Goal: Information Seeking & Learning: Learn about a topic

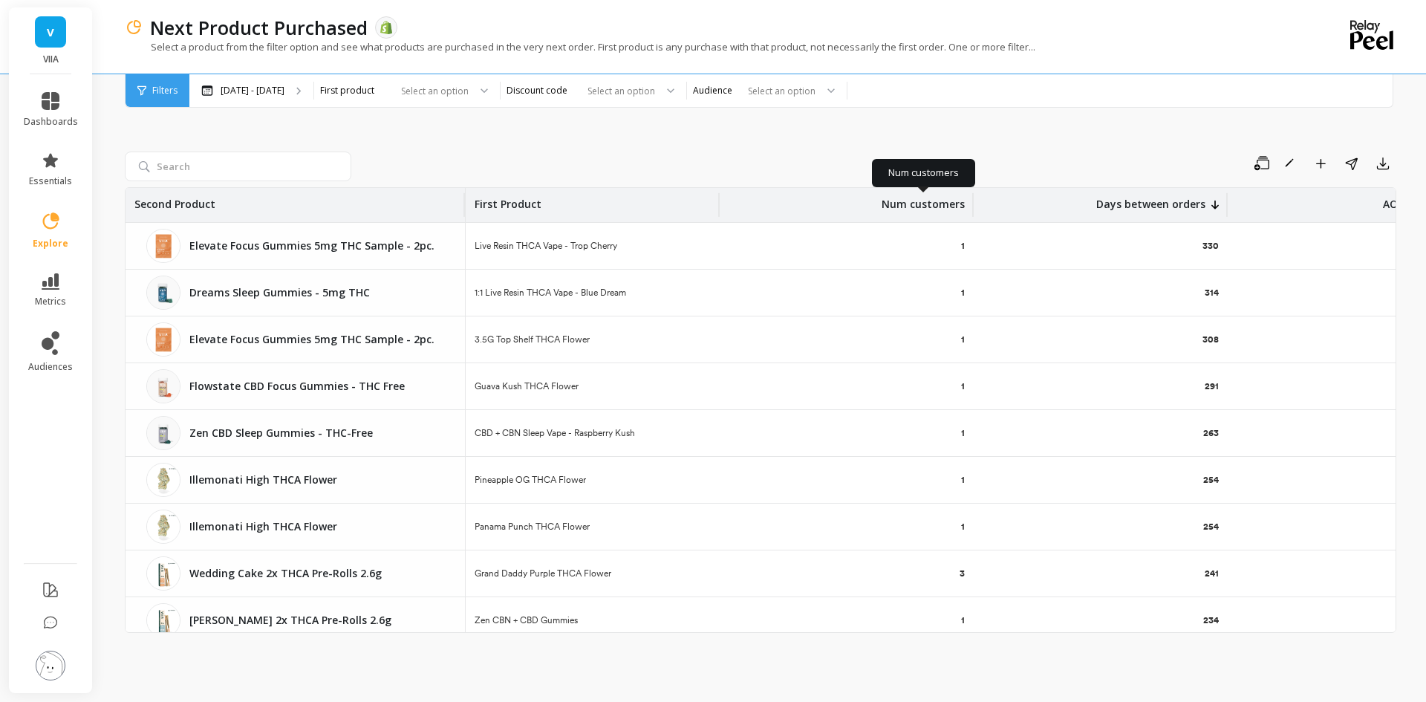
click at [954, 206] on p "Num customers" at bounding box center [922, 200] width 83 height 24
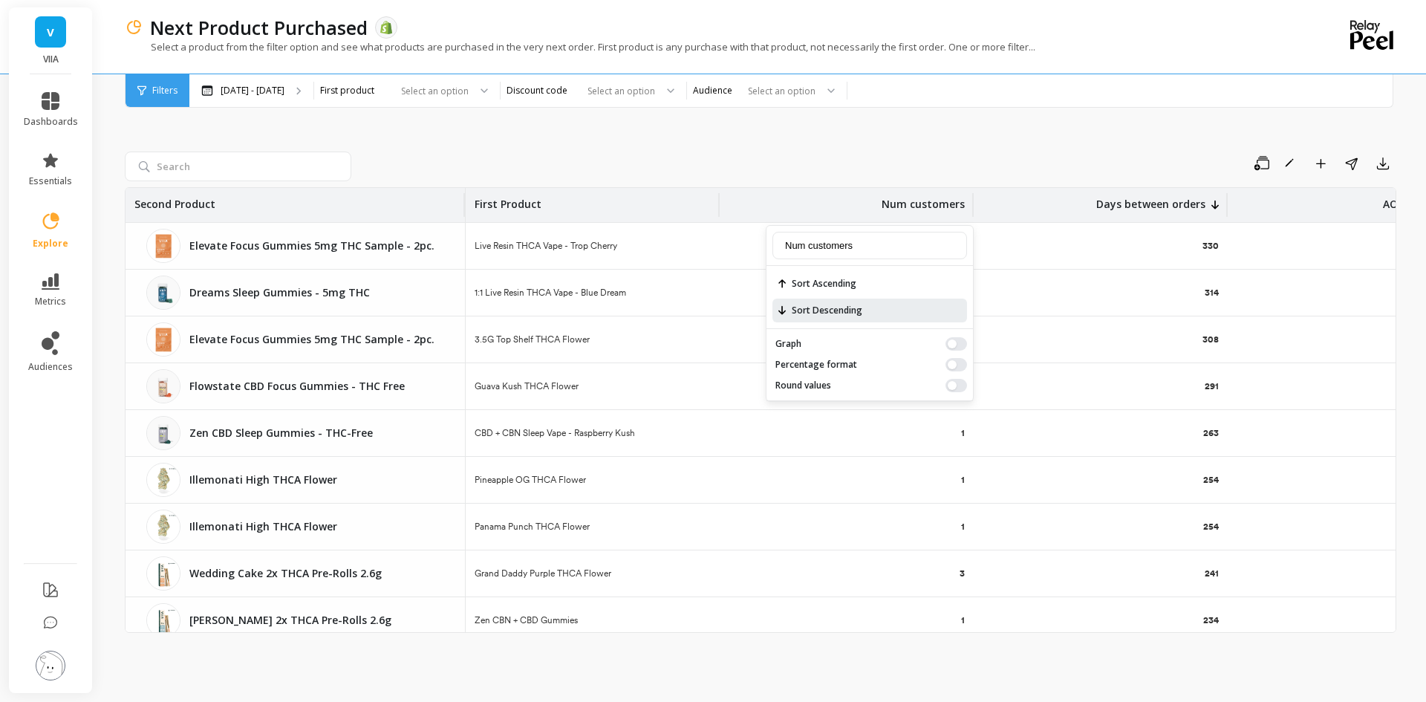
click at [858, 304] on span "Sort Descending" at bounding box center [869, 310] width 195 height 24
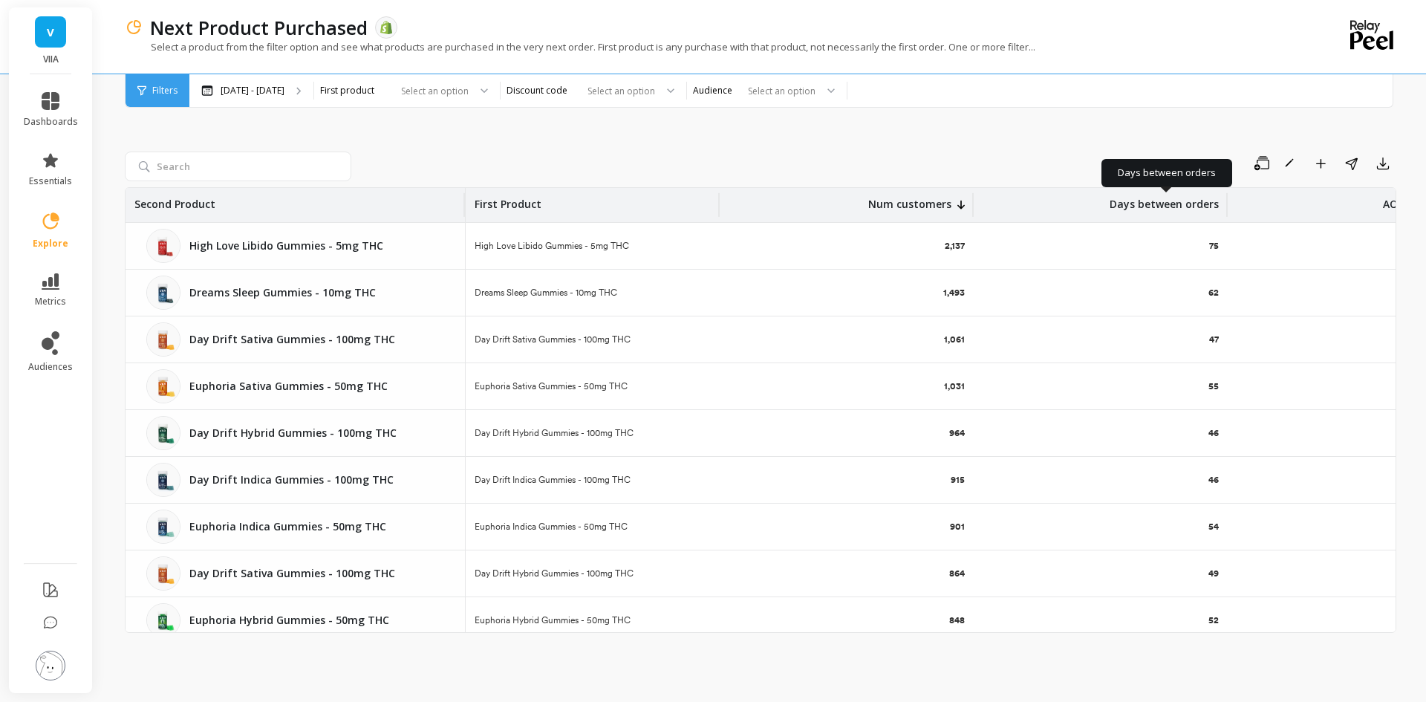
click at [1201, 201] on p "Days between orders" at bounding box center [1163, 200] width 109 height 24
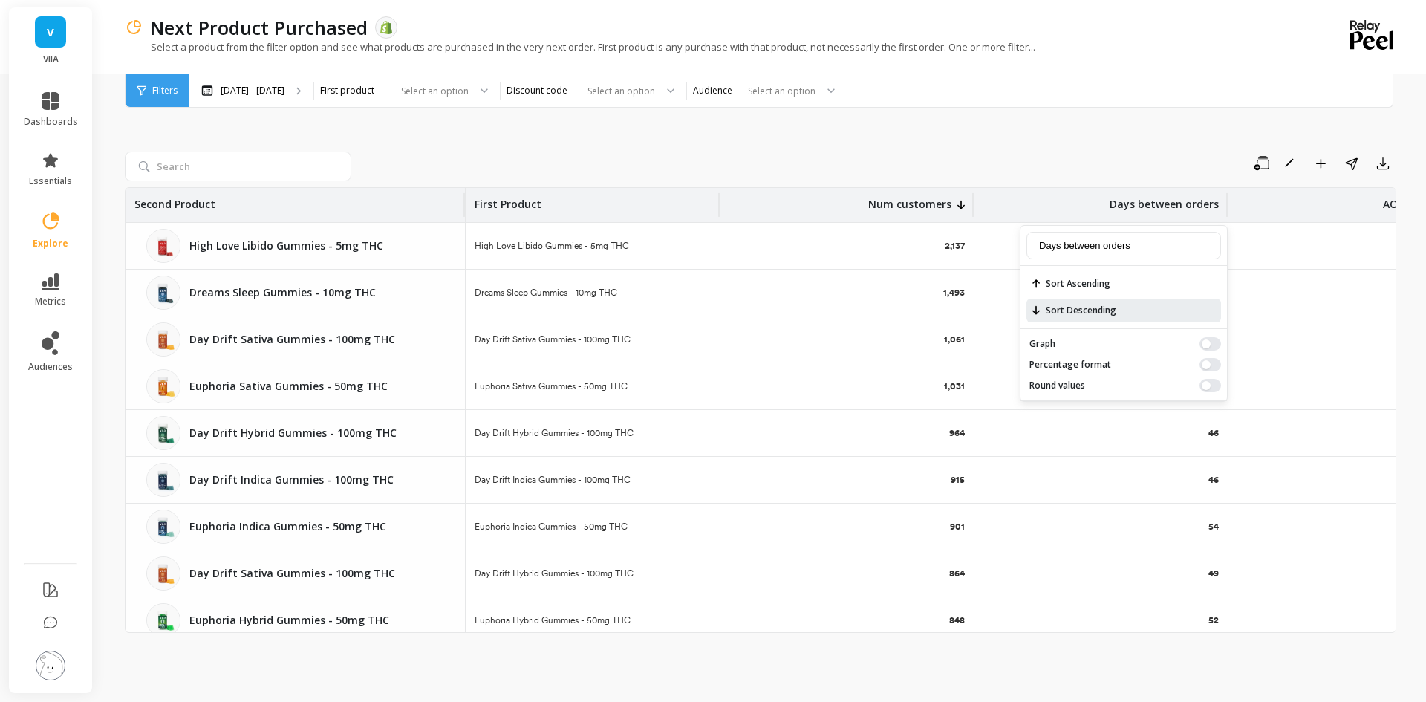
click at [1167, 308] on span "Sort Descending" at bounding box center [1123, 310] width 195 height 24
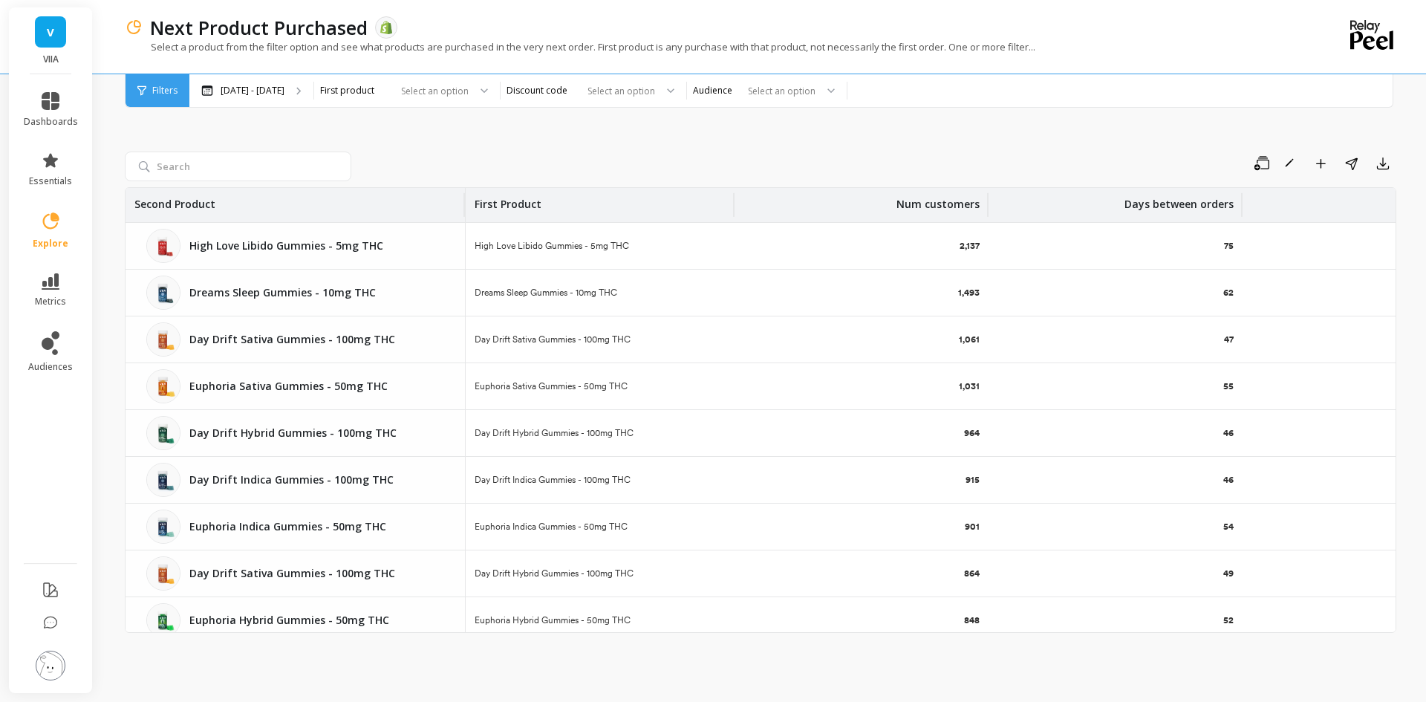
scroll to position [0, 112]
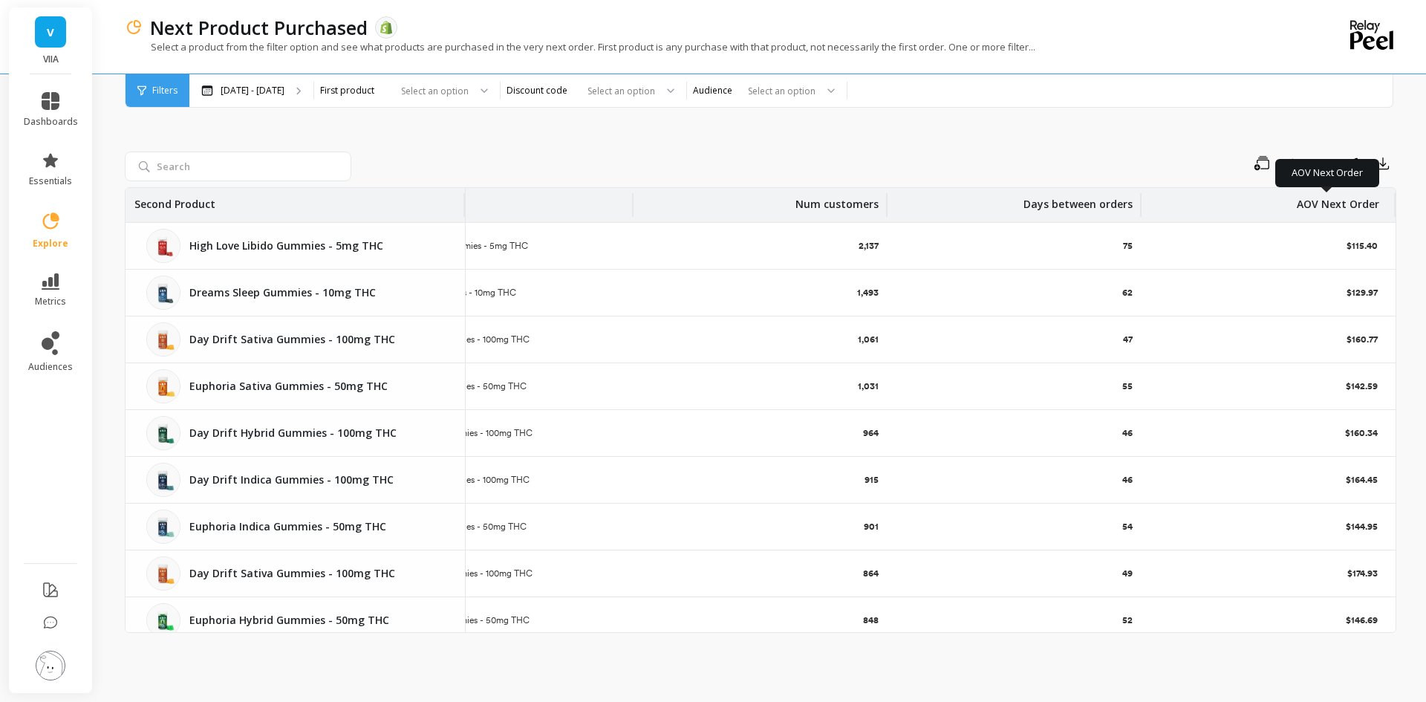
click at [1358, 204] on p "AOV Next Order" at bounding box center [1337, 200] width 82 height 24
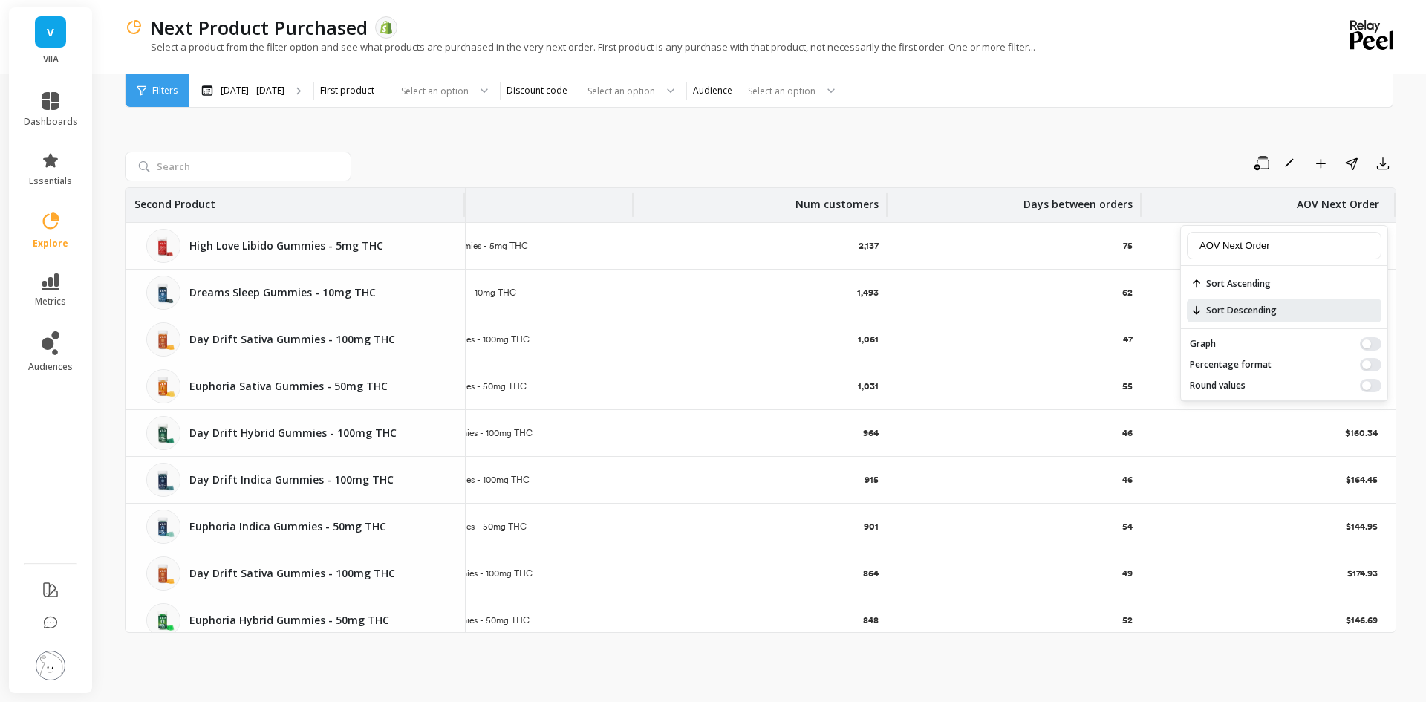
click at [1256, 305] on span "Sort Descending" at bounding box center [1284, 310] width 195 height 24
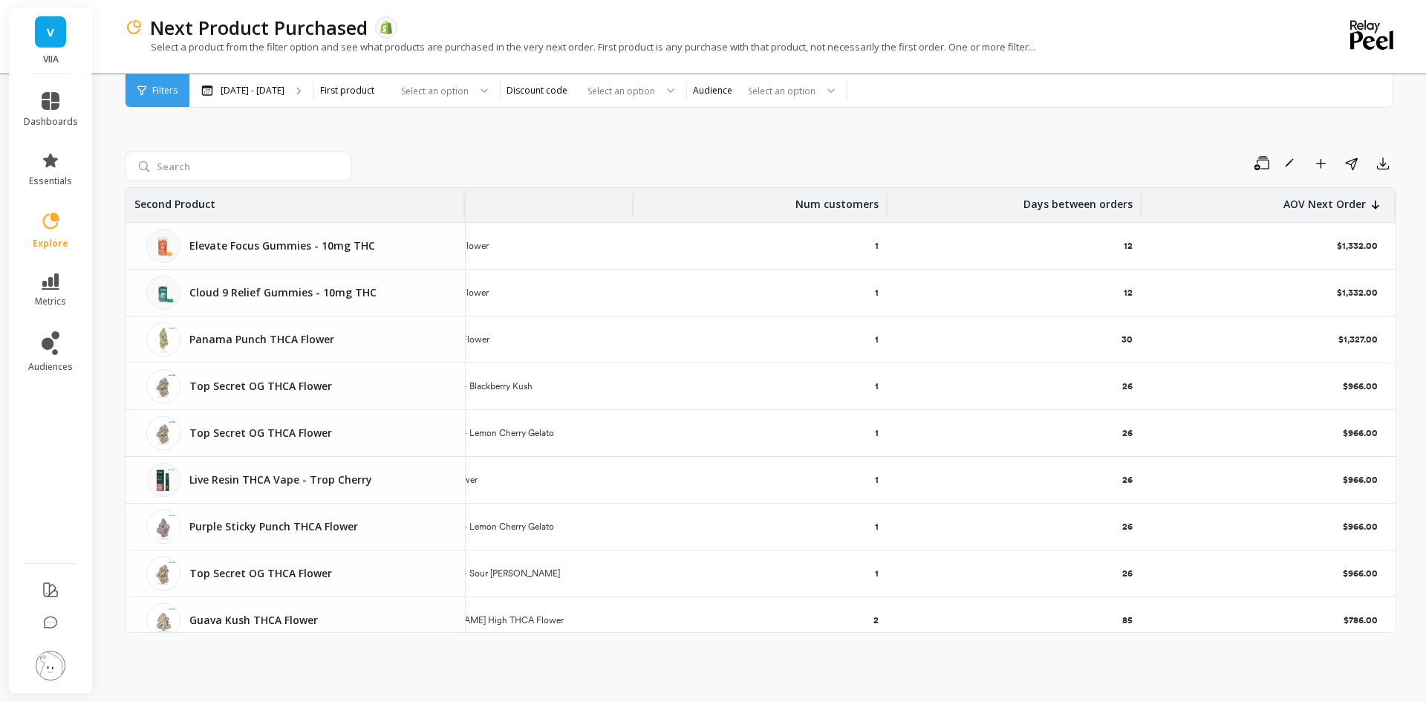
click at [850, 200] on p "Num customers" at bounding box center [836, 200] width 83 height 24
click at [750, 312] on span "Sort Descending" at bounding box center [783, 310] width 195 height 24
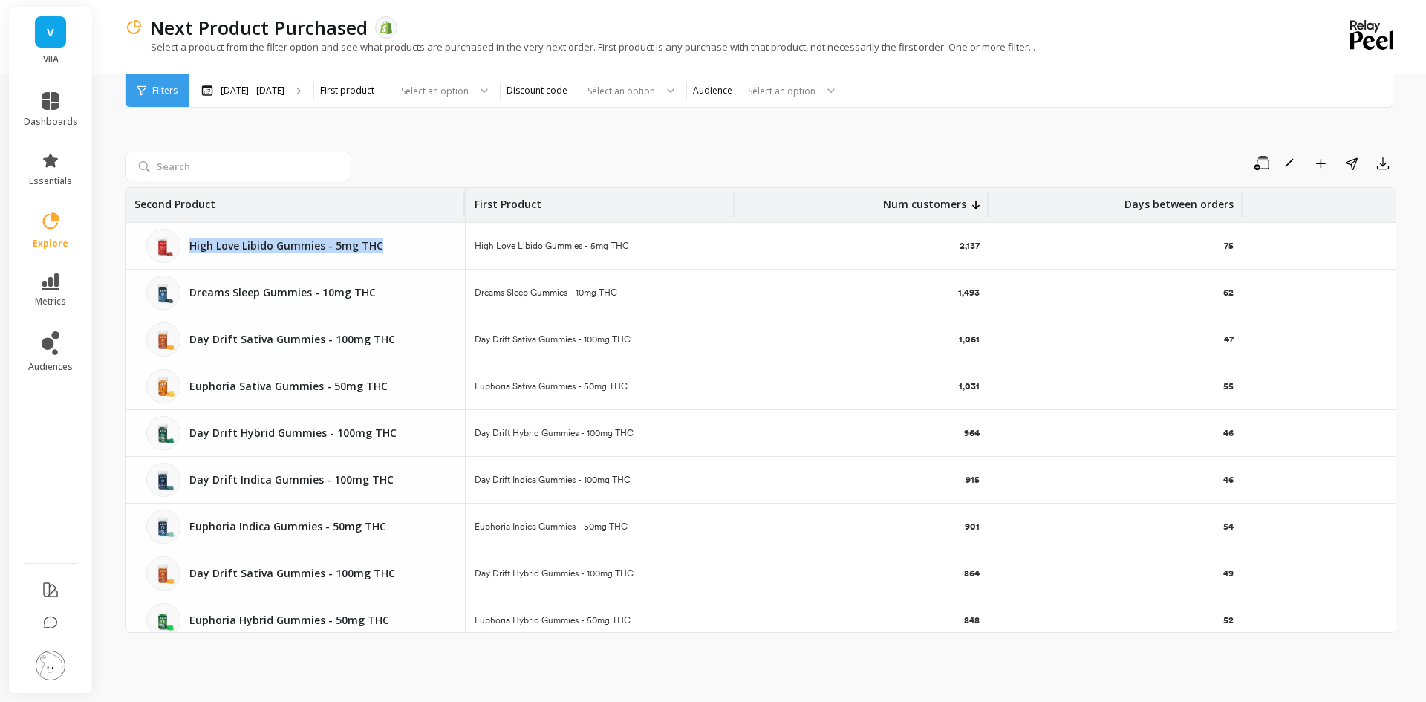
drag, startPoint x: 385, startPoint y: 244, endPoint x: 193, endPoint y: 242, distance: 191.6
click at [193, 242] on p "High Love Libido Gummies - 5mg THC" at bounding box center [318, 245] width 258 height 15
copy p "High Love Libido Gummies - 5mg THC"
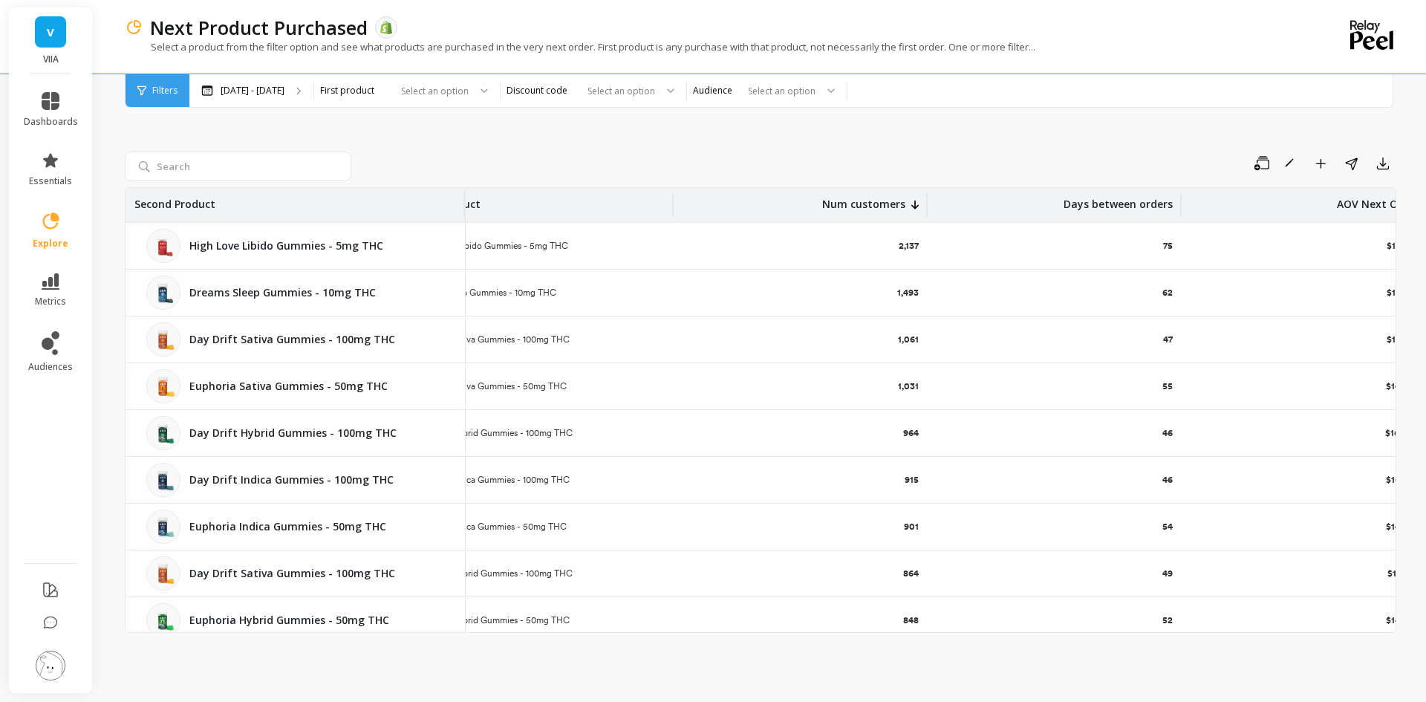
scroll to position [0, 0]
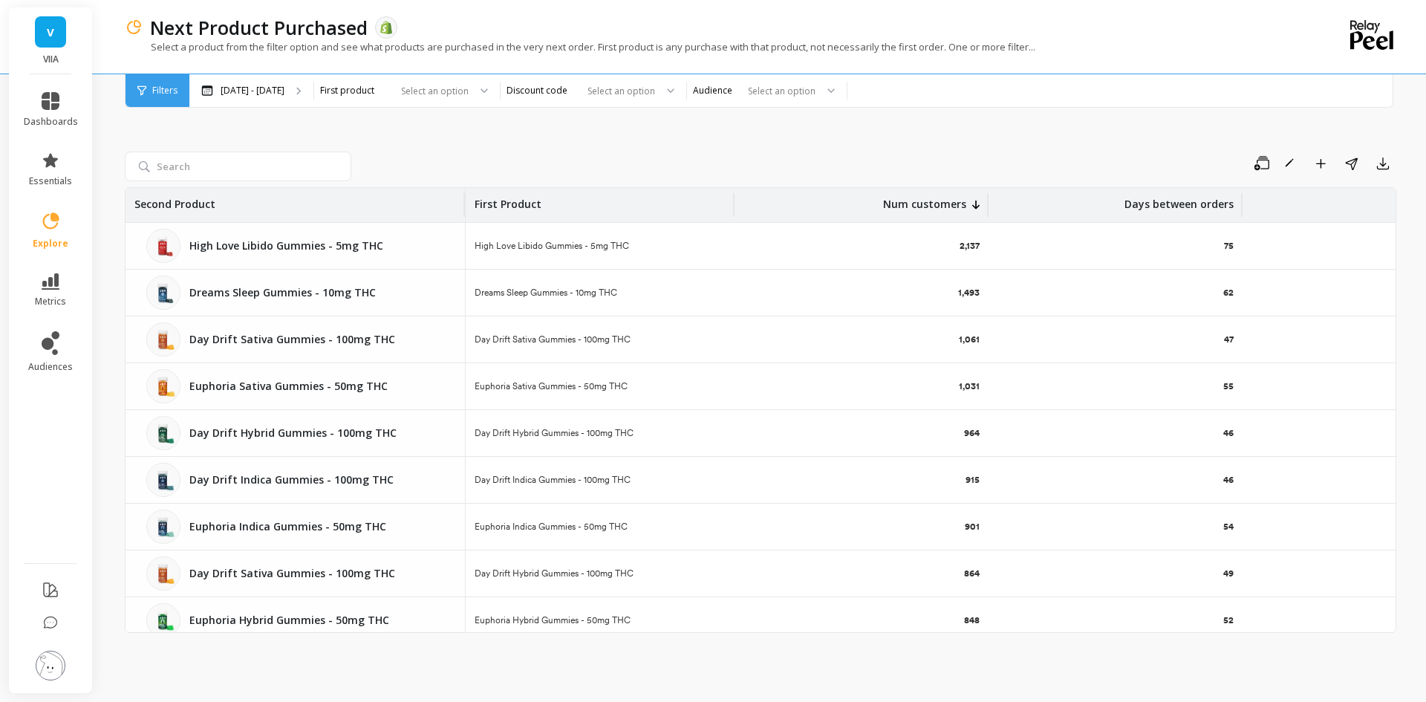
click at [235, 147] on div "Save Rename Add to Dashboard Share Export Second Product First Product Num cust…" at bounding box center [760, 380] width 1271 height 605
click at [232, 154] on input "search" at bounding box center [238, 166] width 226 height 30
type input "cloud 9"
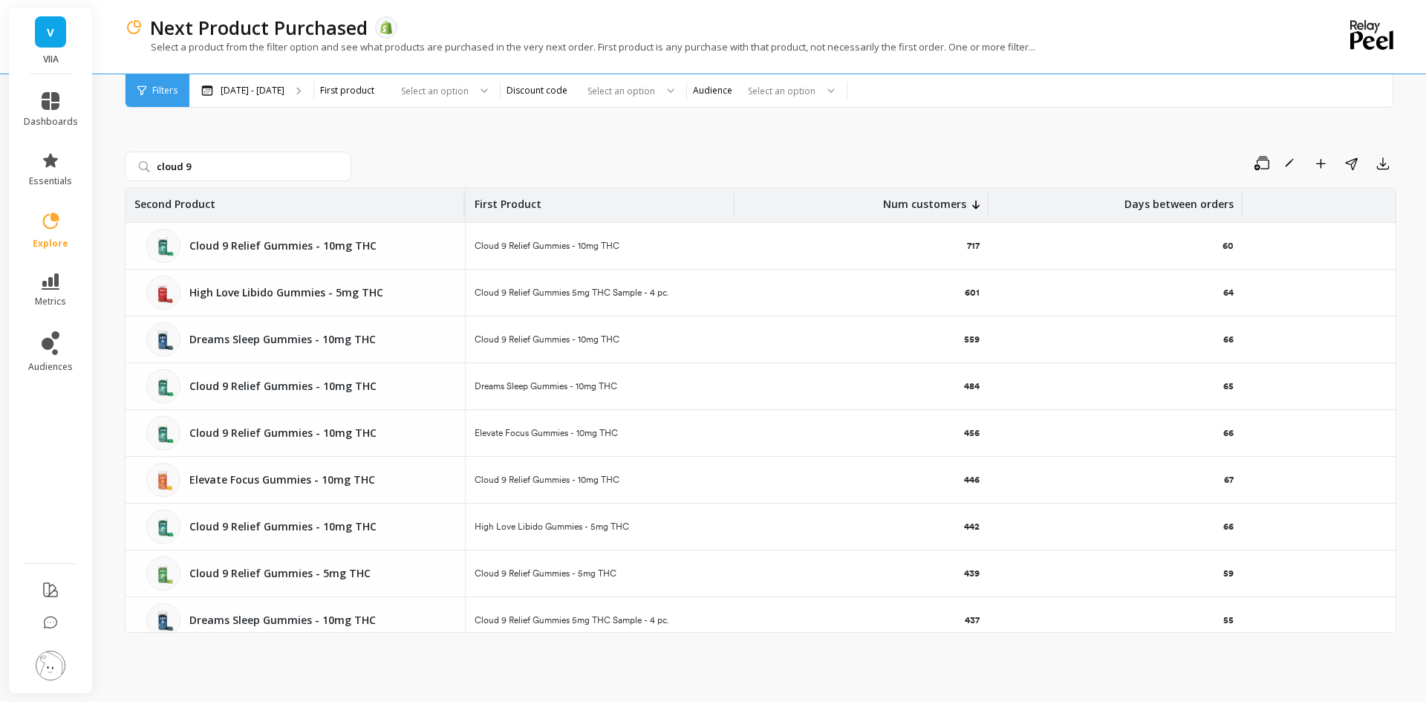
click at [405, 252] on p "Cloud 9 Relief Gummies - 10mg THC" at bounding box center [318, 245] width 258 height 15
click at [269, 163] on input "cloud 9" at bounding box center [238, 166] width 226 height 30
click at [254, 165] on input "cloud 9" at bounding box center [238, 166] width 226 height 30
